Goal: Transaction & Acquisition: Book appointment/travel/reservation

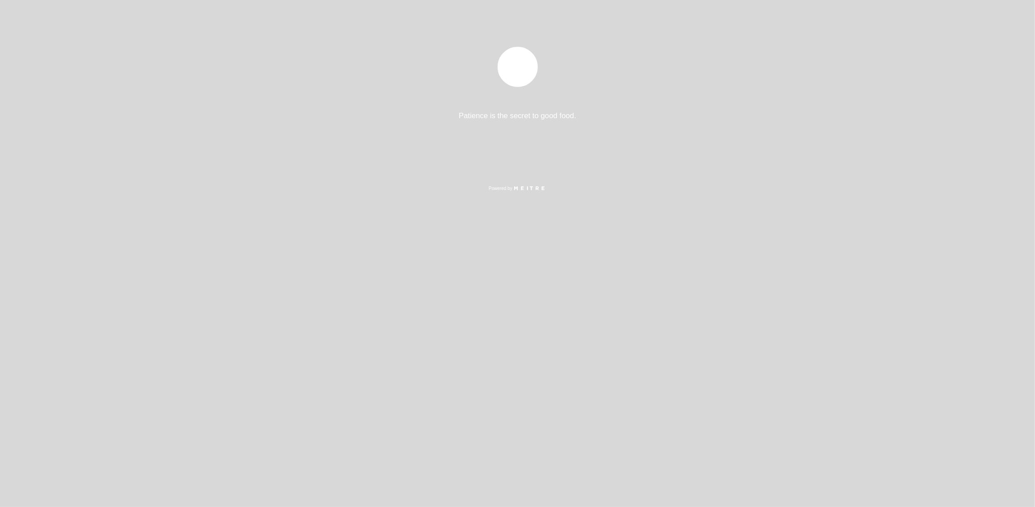
select select "es"
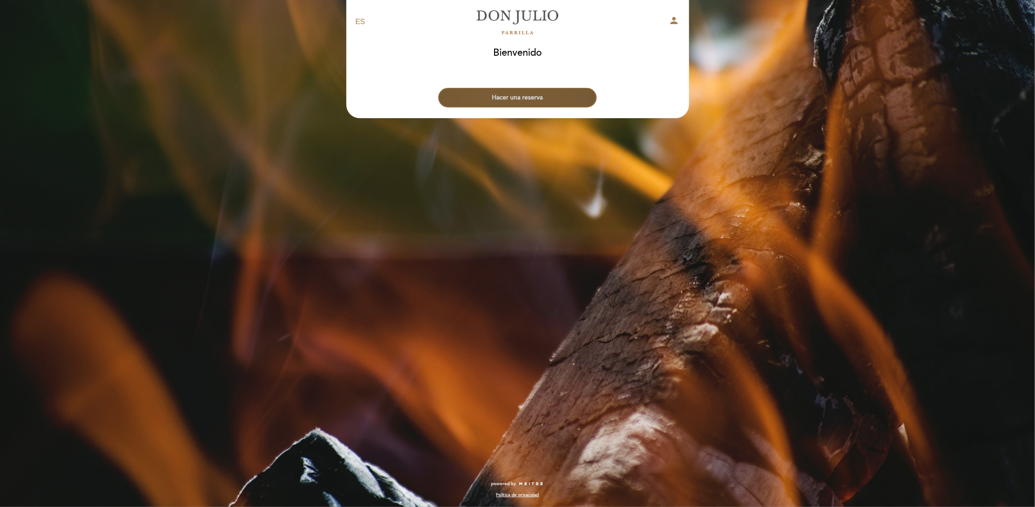
click at [538, 98] on button "Hacer una reserva" at bounding box center [517, 98] width 158 height 20
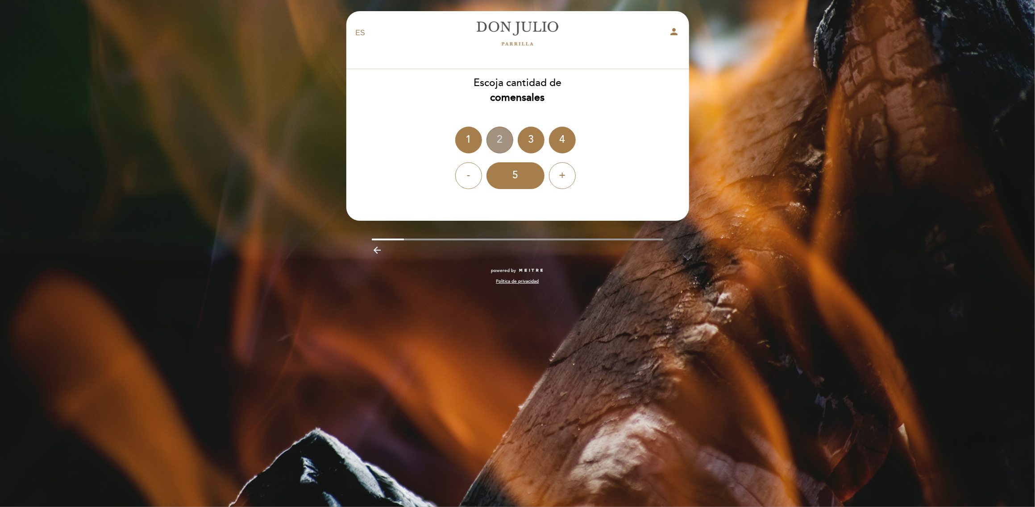
click at [501, 144] on div "2" at bounding box center [499, 140] width 27 height 27
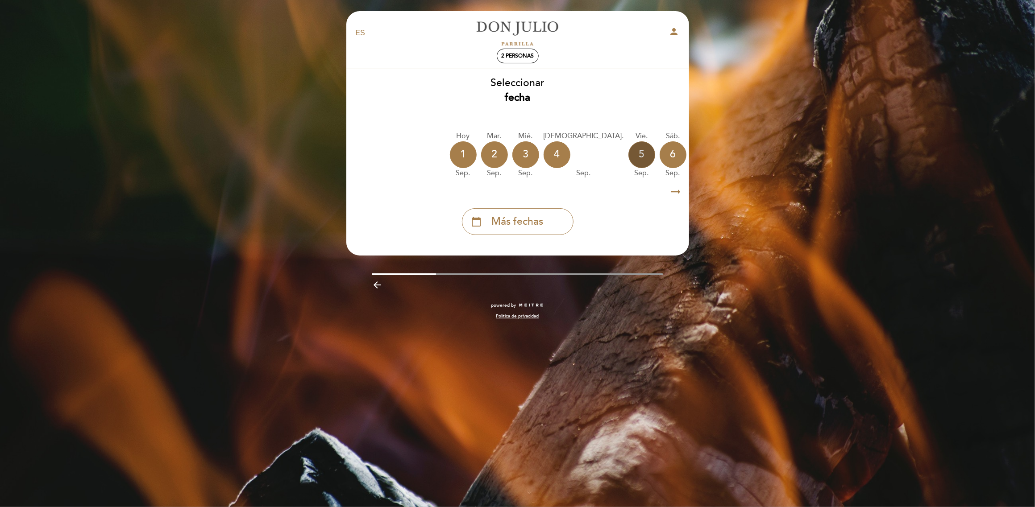
click at [628, 154] on div "5" at bounding box center [641, 154] width 27 height 27
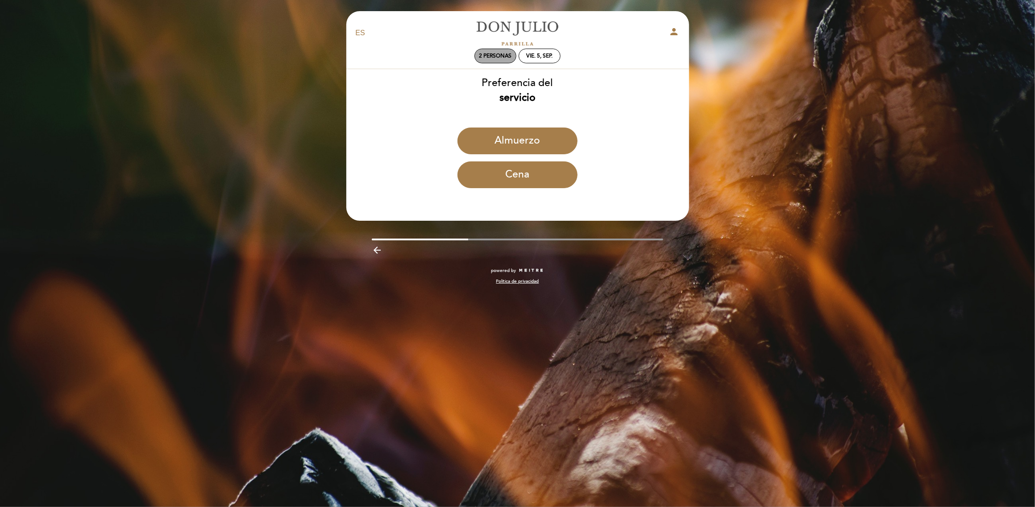
click at [505, 59] on span "2 personas" at bounding box center [495, 56] width 33 height 7
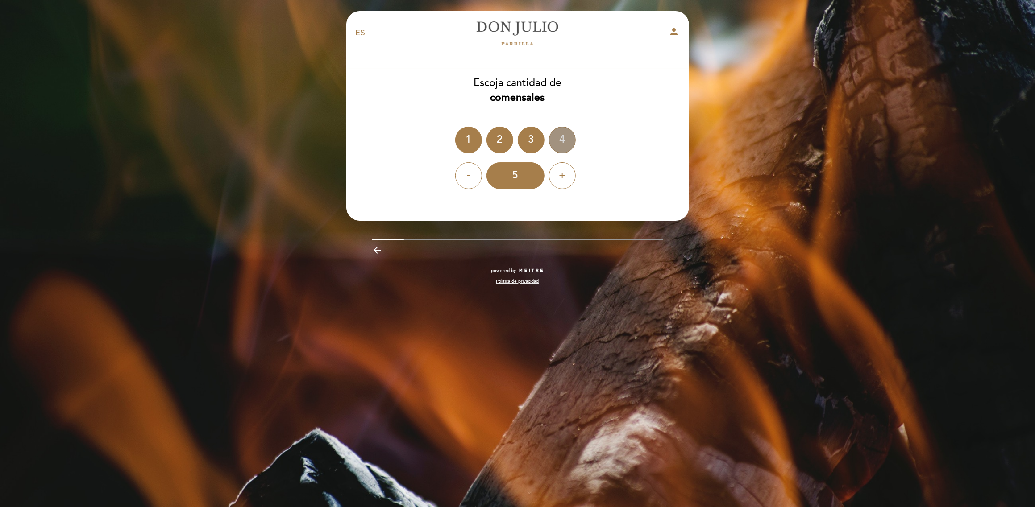
click at [550, 144] on div "4" at bounding box center [562, 140] width 27 height 27
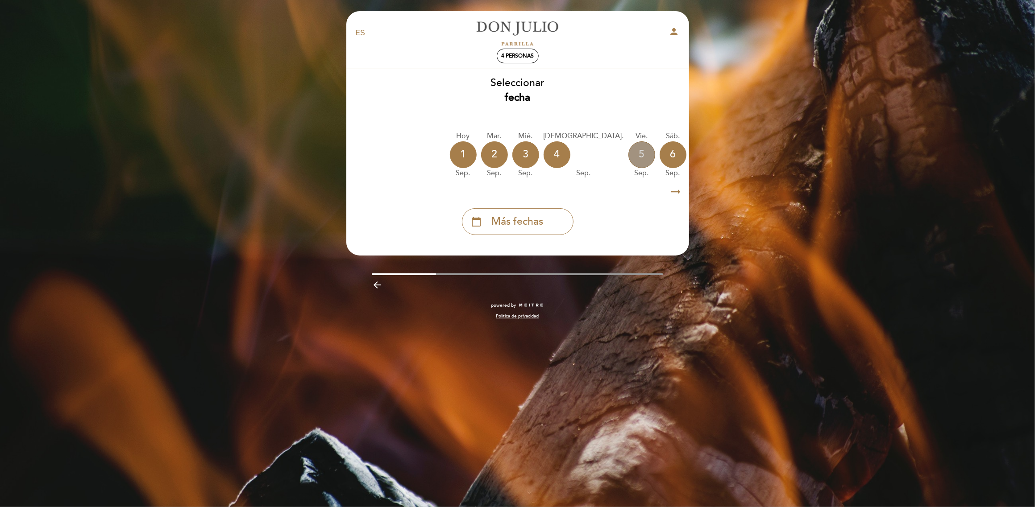
click at [628, 156] on div "5" at bounding box center [641, 154] width 27 height 27
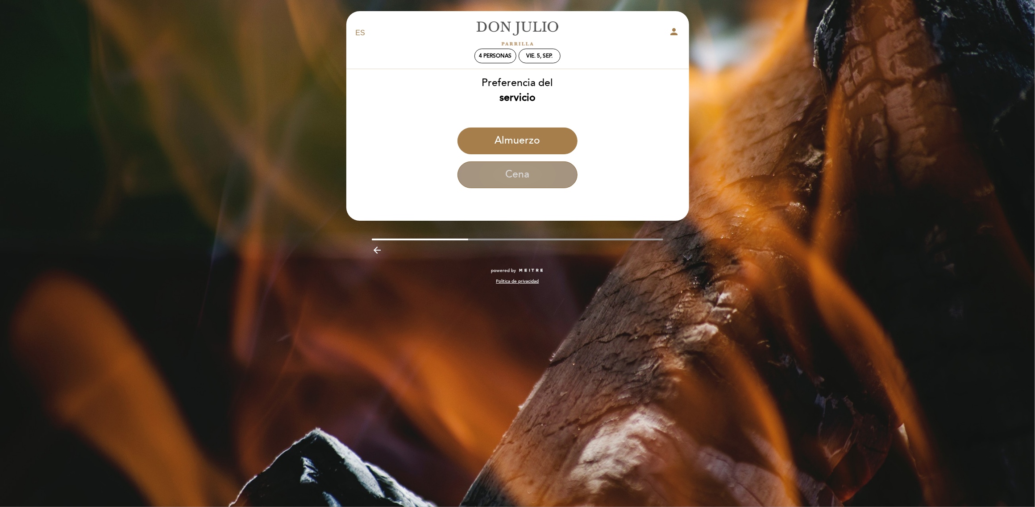
click at [525, 170] on button "Cena" at bounding box center [517, 175] width 120 height 27
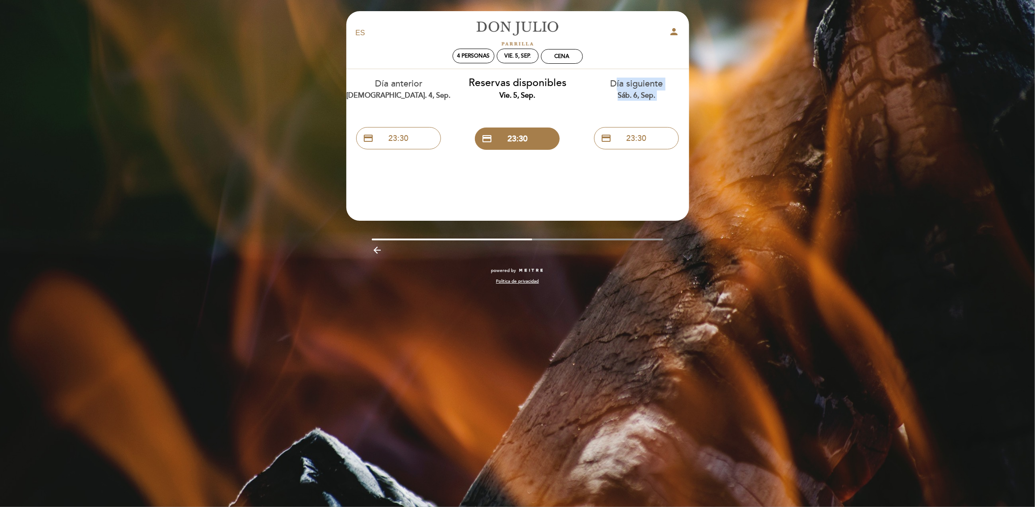
drag, startPoint x: 644, startPoint y: 113, endPoint x: 510, endPoint y: 113, distance: 134.3
click at [510, 113] on div "Día anterior jue. 4, sep. credit_card 23:30 Reservas disponibles vie. 5, sep. c…" at bounding box center [517, 111] width 357 height 85
click at [475, 54] on span "4 personas" at bounding box center [473, 56] width 33 height 7
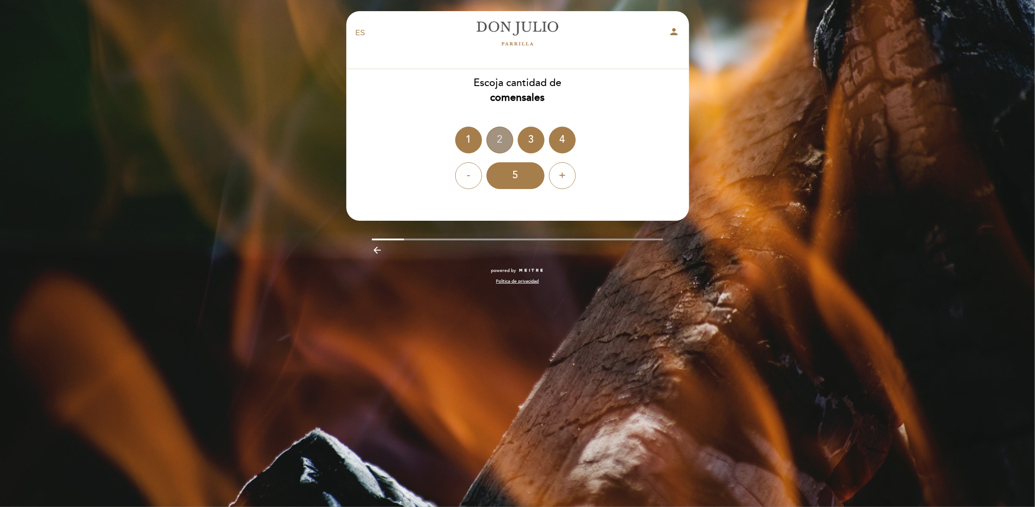
click at [493, 142] on div "2" at bounding box center [499, 140] width 27 height 27
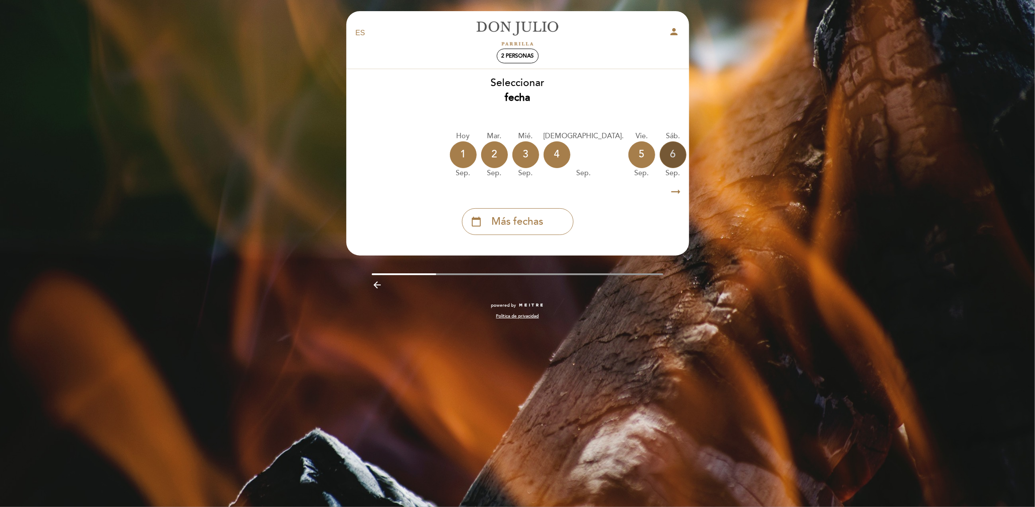
click at [660, 152] on div "6" at bounding box center [673, 154] width 27 height 27
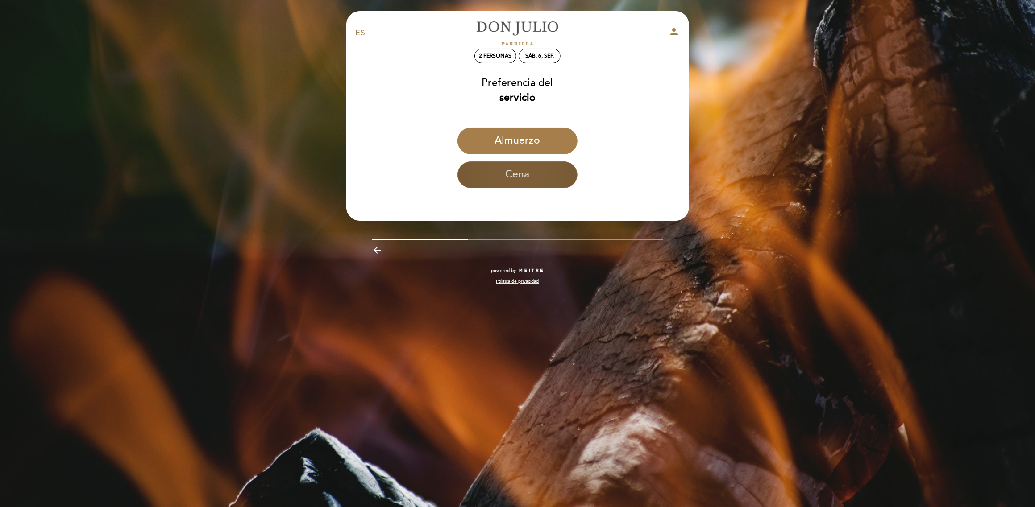
click at [527, 168] on button "Cena" at bounding box center [517, 175] width 120 height 27
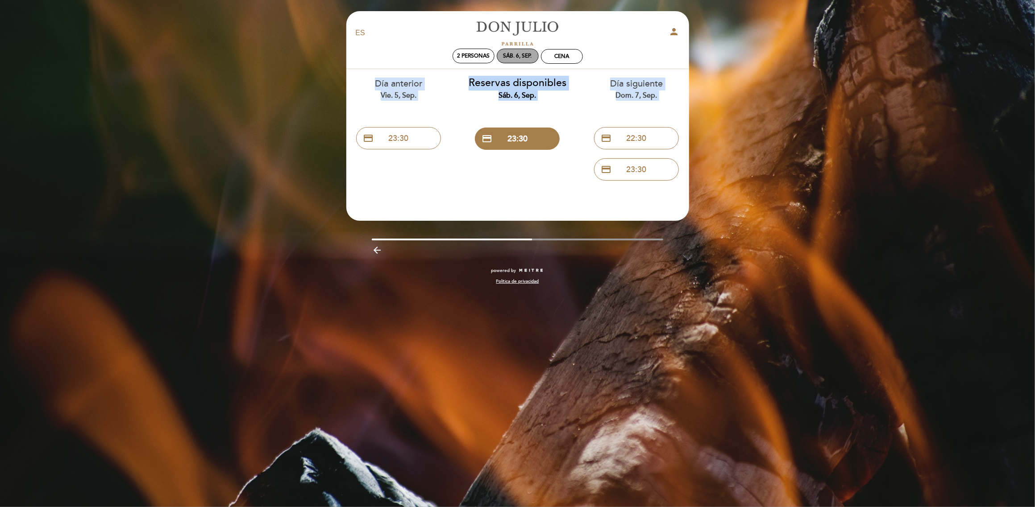
click at [515, 58] on div "sáb. 6, sep." at bounding box center [517, 56] width 29 height 7
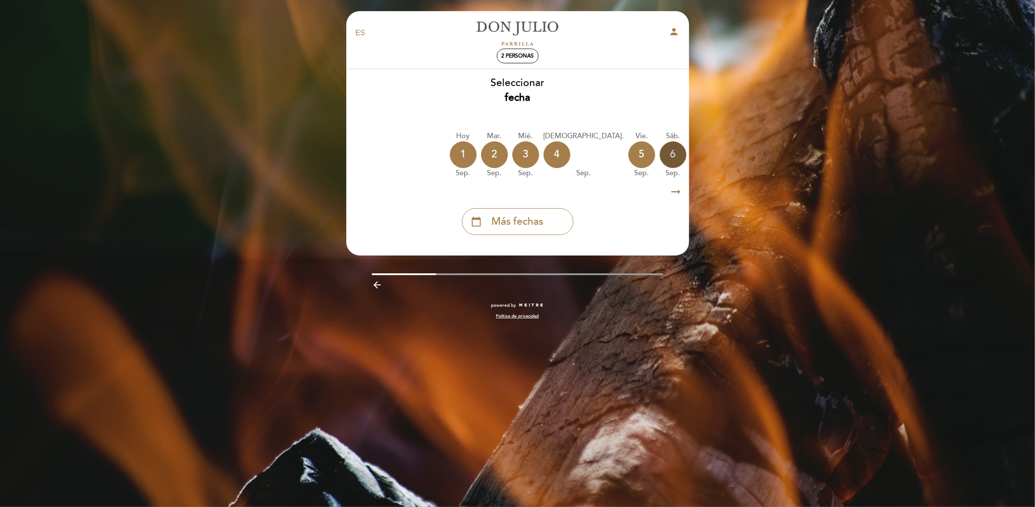
click at [660, 155] on div "6" at bounding box center [673, 154] width 27 height 27
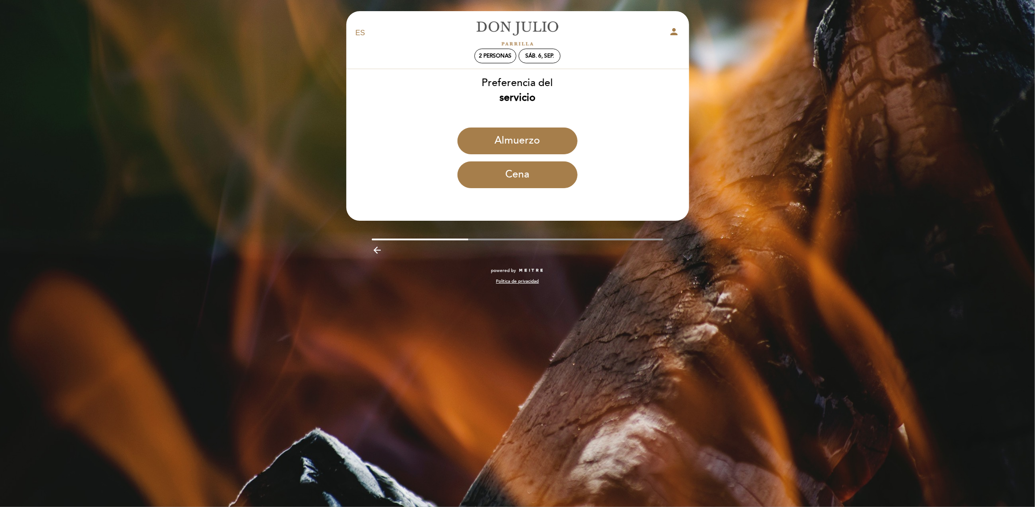
click at [524, 133] on button "Almuerzo" at bounding box center [517, 141] width 120 height 27
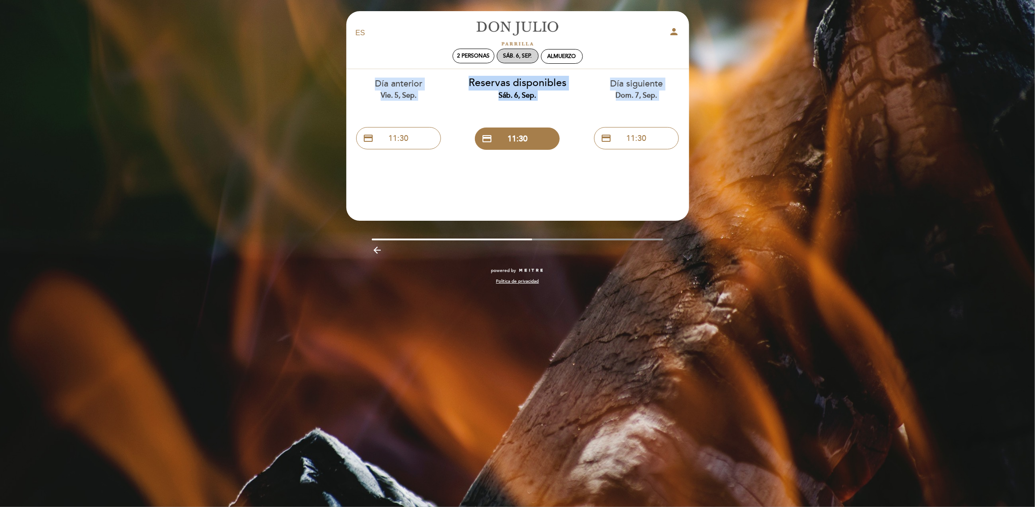
click at [536, 58] on div "sáb. 6, sep." at bounding box center [518, 56] width 42 height 15
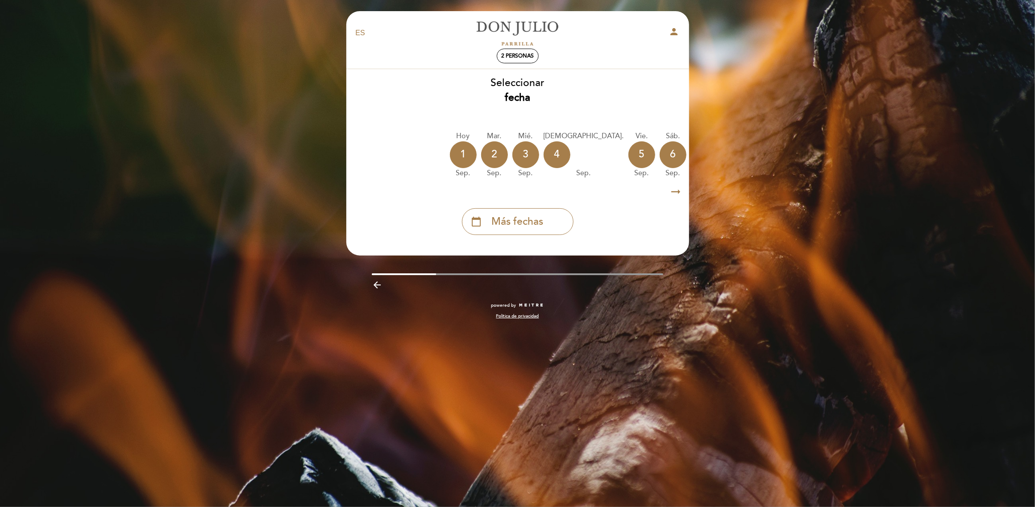
drag, startPoint x: 594, startPoint y: 150, endPoint x: 577, endPoint y: 203, distance: 55.2
click at [435, 179] on div "[DATE] [DATE] [DATE] [DATE] [DATE] [DATE] [DATE] [DATE] [DATE] mar. sep." at bounding box center [518, 155] width 344 height 56
click at [677, 192] on icon "arrow_right_alt" at bounding box center [675, 192] width 13 height 19
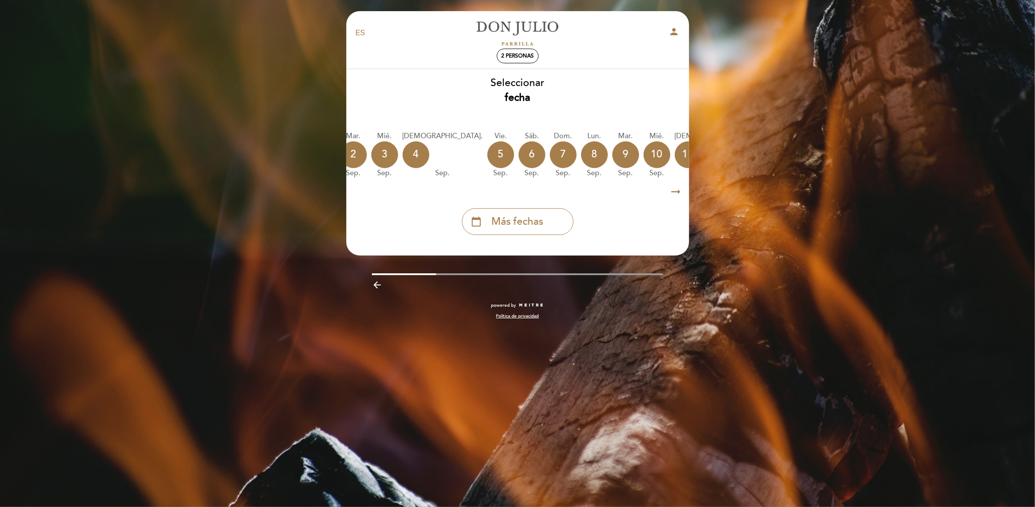
scroll to position [0, 260]
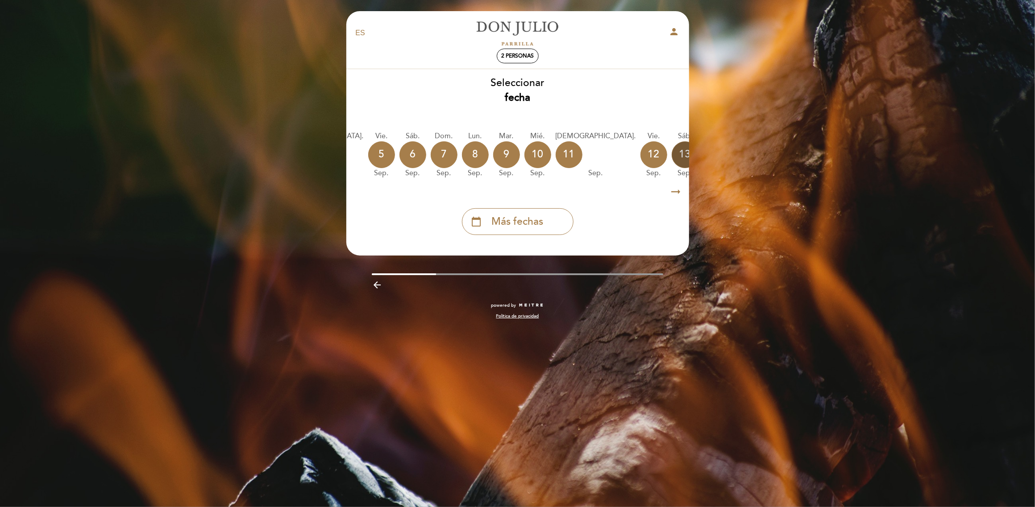
click at [672, 151] on div "13" at bounding box center [685, 154] width 27 height 27
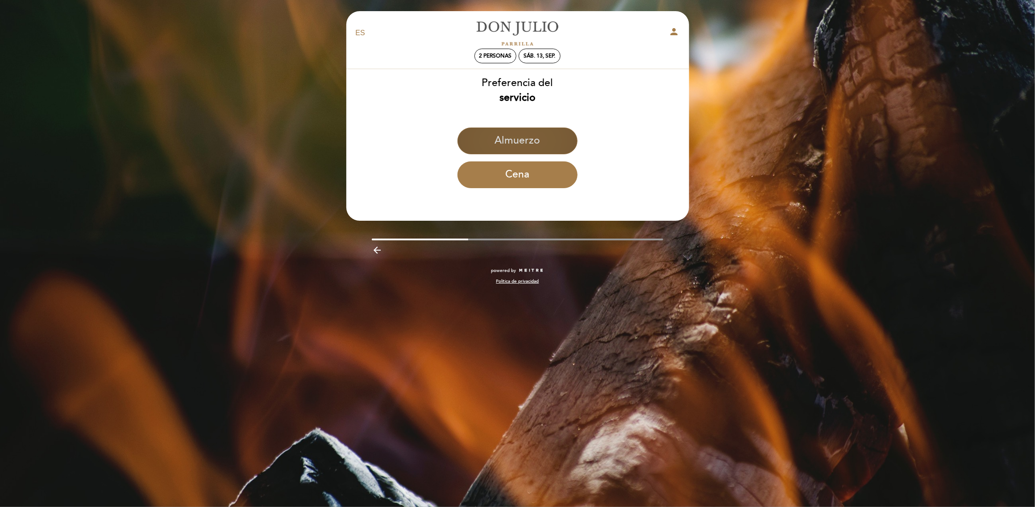
click at [535, 150] on button "Almuerzo" at bounding box center [517, 141] width 120 height 27
